Goal: Task Accomplishment & Management: Manage account settings

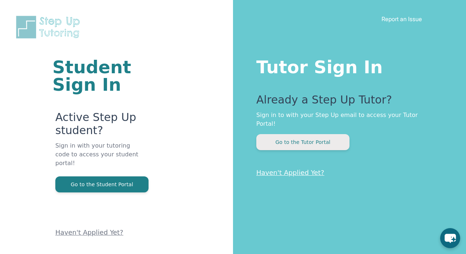
click at [289, 134] on button "Go to the Tutor Portal" at bounding box center [302, 142] width 93 height 16
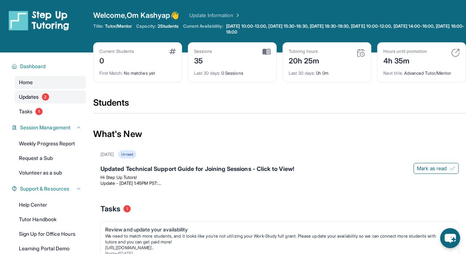
click at [43, 94] on span "2" at bounding box center [45, 96] width 7 height 7
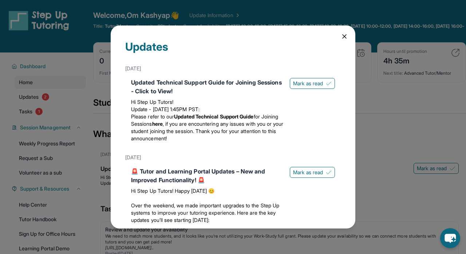
scroll to position [27, 0]
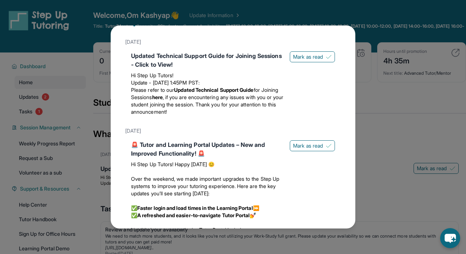
click at [59, 100] on div "Updates [DATE] Updated Technical Support Guide for Joining Sessions - Click to …" at bounding box center [233, 127] width 466 height 254
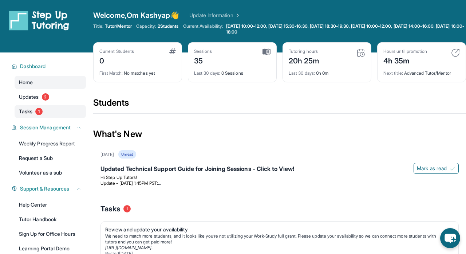
click at [45, 111] on link "Tasks 1" at bounding box center [50, 111] width 71 height 13
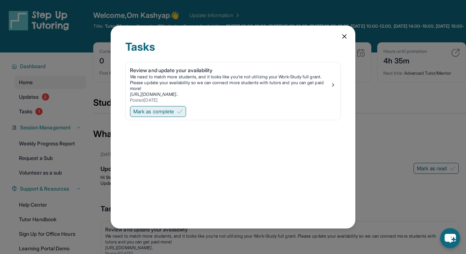
click at [174, 110] on span "Mark as complete" at bounding box center [153, 111] width 41 height 7
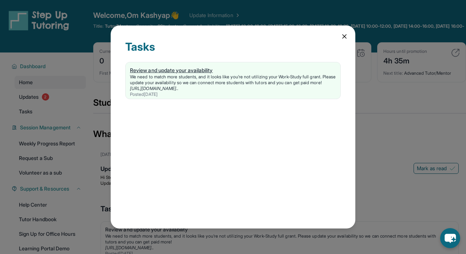
click at [180, 86] on div "We need to match more students, and it looks like you’re not utilizing your Wor…" at bounding box center [233, 80] width 206 height 12
click at [72, 111] on div "Tasks Review and update your availability We need to match more students, and i…" at bounding box center [233, 127] width 466 height 254
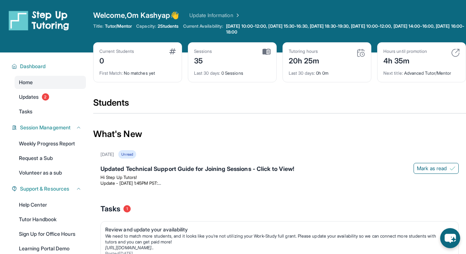
scroll to position [0, 0]
click at [50, 99] on link "Updates 2" at bounding box center [50, 96] width 71 height 13
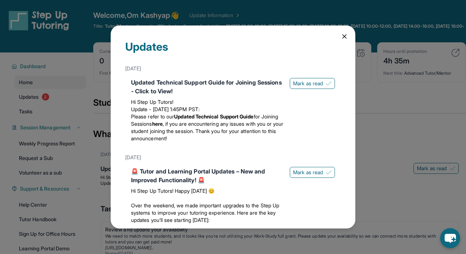
click at [87, 82] on div "Updates [DATE] Updated Technical Support Guide for Joining Sessions - Click to …" at bounding box center [233, 127] width 466 height 254
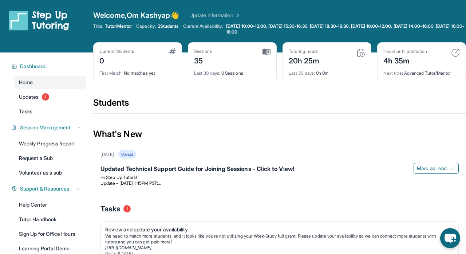
click at [223, 15] on link "Update Information" at bounding box center [214, 15] width 51 height 7
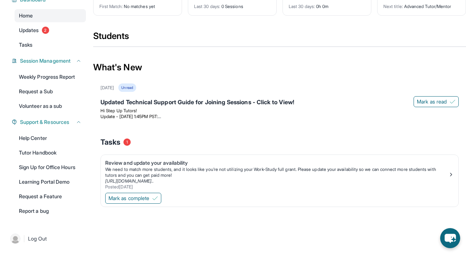
scroll to position [67, 0]
click at [173, 176] on div "We need to match more students, and it looks like you’re not utilizing your Wor…" at bounding box center [276, 172] width 343 height 12
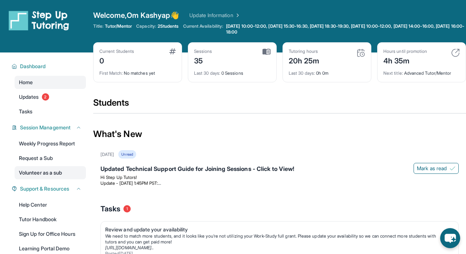
scroll to position [0, 0]
click at [60, 148] on link "Weekly Progress Report" at bounding box center [50, 143] width 71 height 13
click at [454, 53] on img at bounding box center [455, 52] width 9 height 9
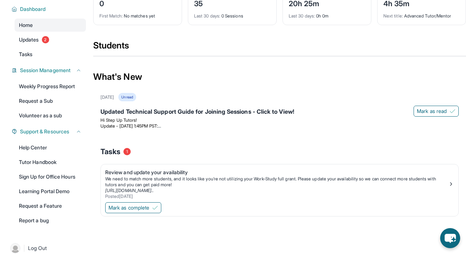
scroll to position [59, 0]
